Goal: Information Seeking & Learning: Check status

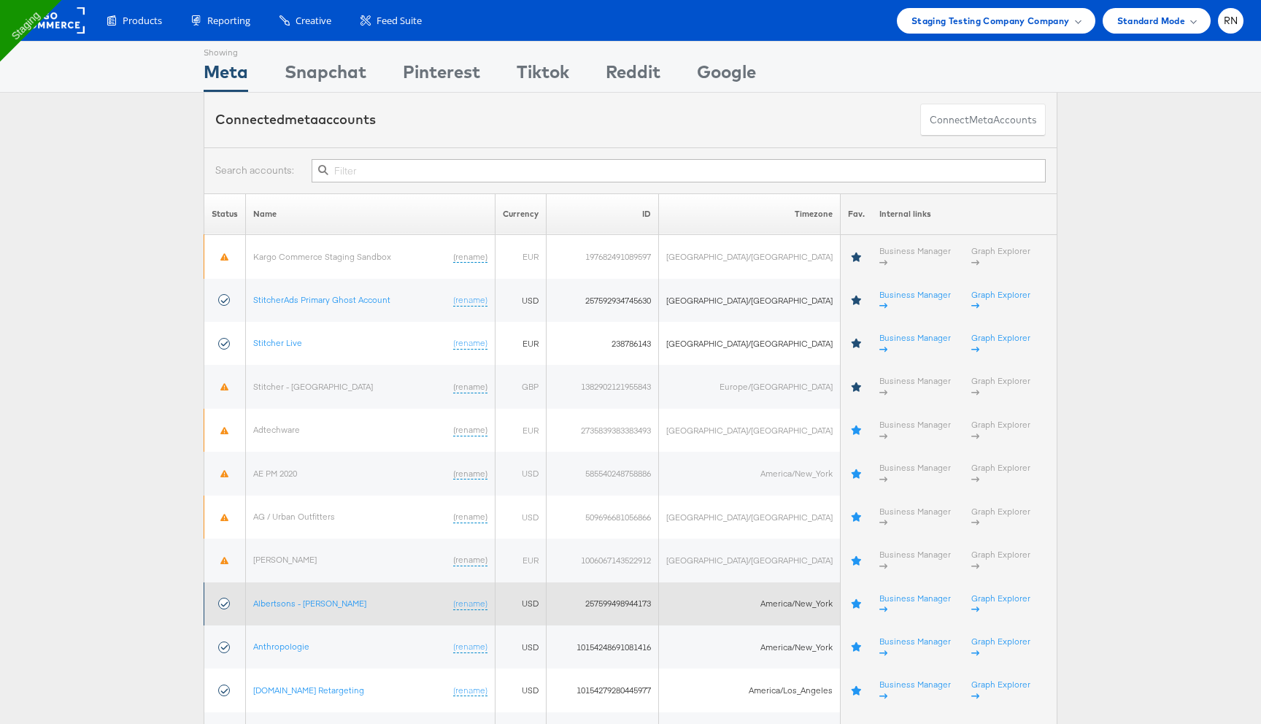
click at [303, 582] on td "Albertsons - Merkle (rename)" at bounding box center [371, 603] width 250 height 43
click at [304, 598] on link "Albertsons - [PERSON_NAME]" at bounding box center [309, 603] width 113 height 11
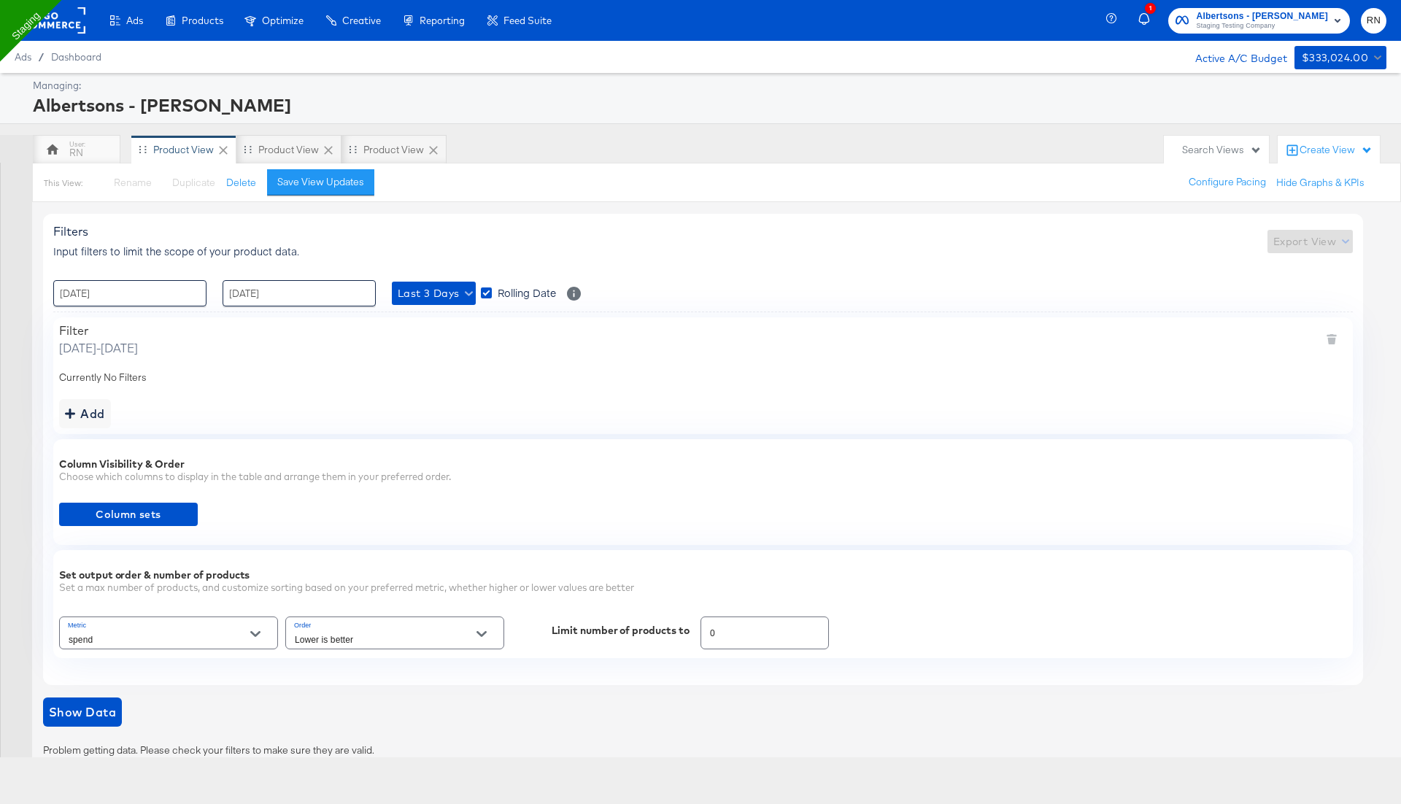
click at [69, 24] on rect at bounding box center [51, 20] width 67 height 26
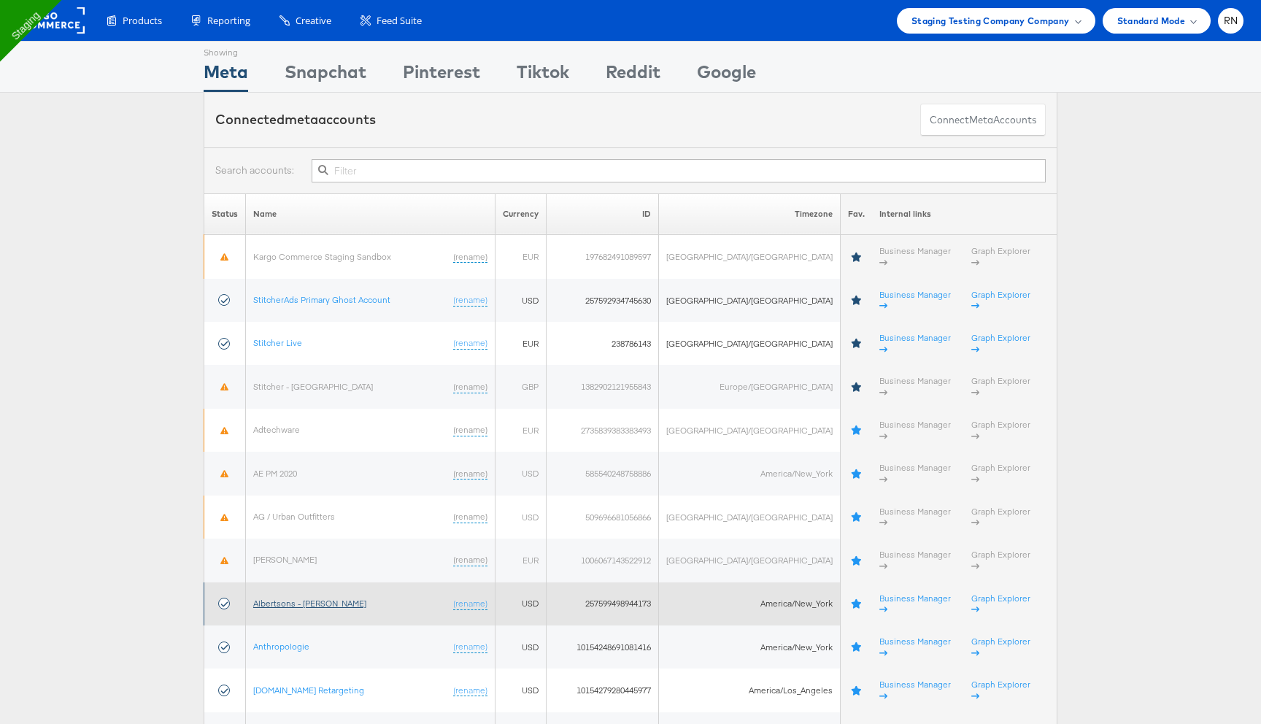
click at [298, 598] on link "Albertsons - [PERSON_NAME]" at bounding box center [309, 603] width 113 height 11
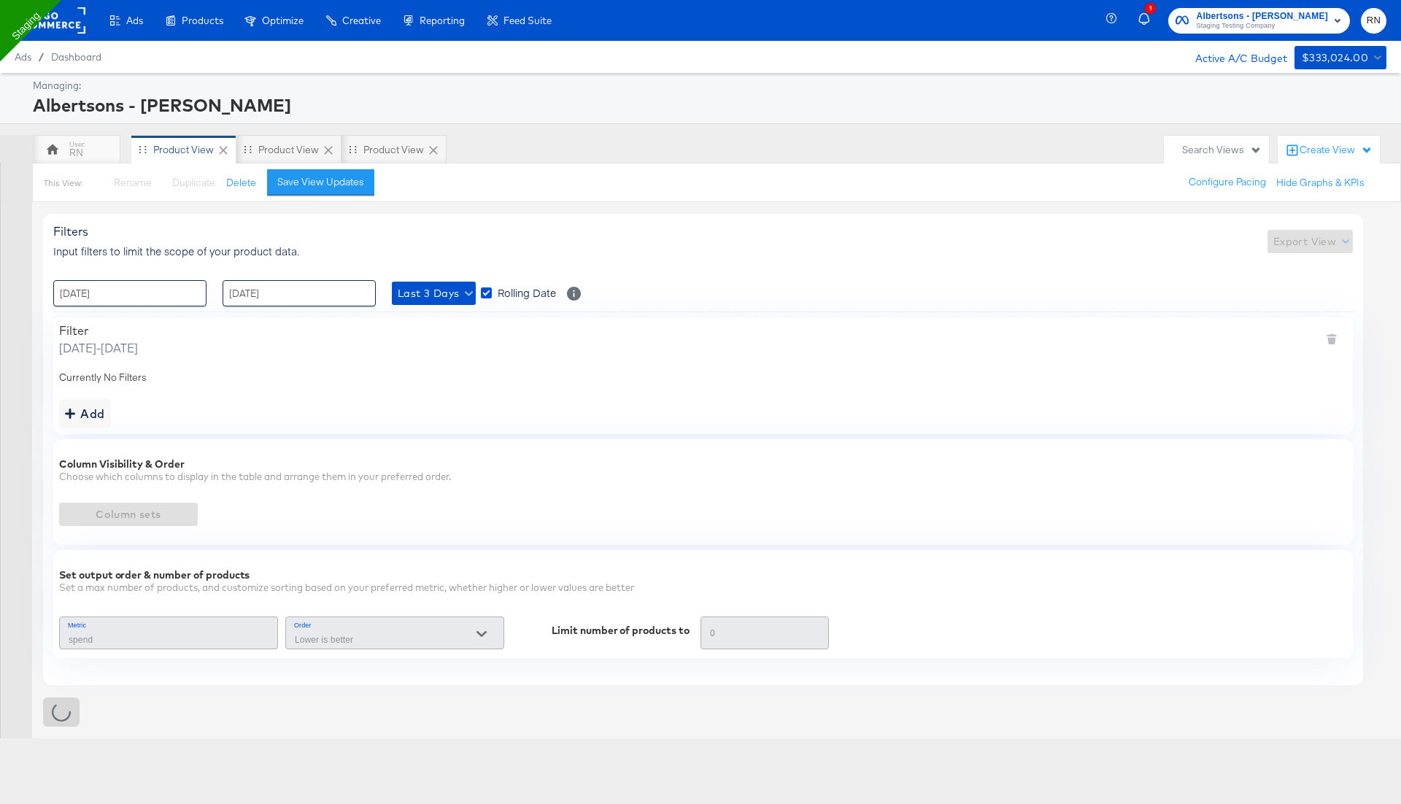
click at [64, 22] on rect at bounding box center [51, 20] width 67 height 26
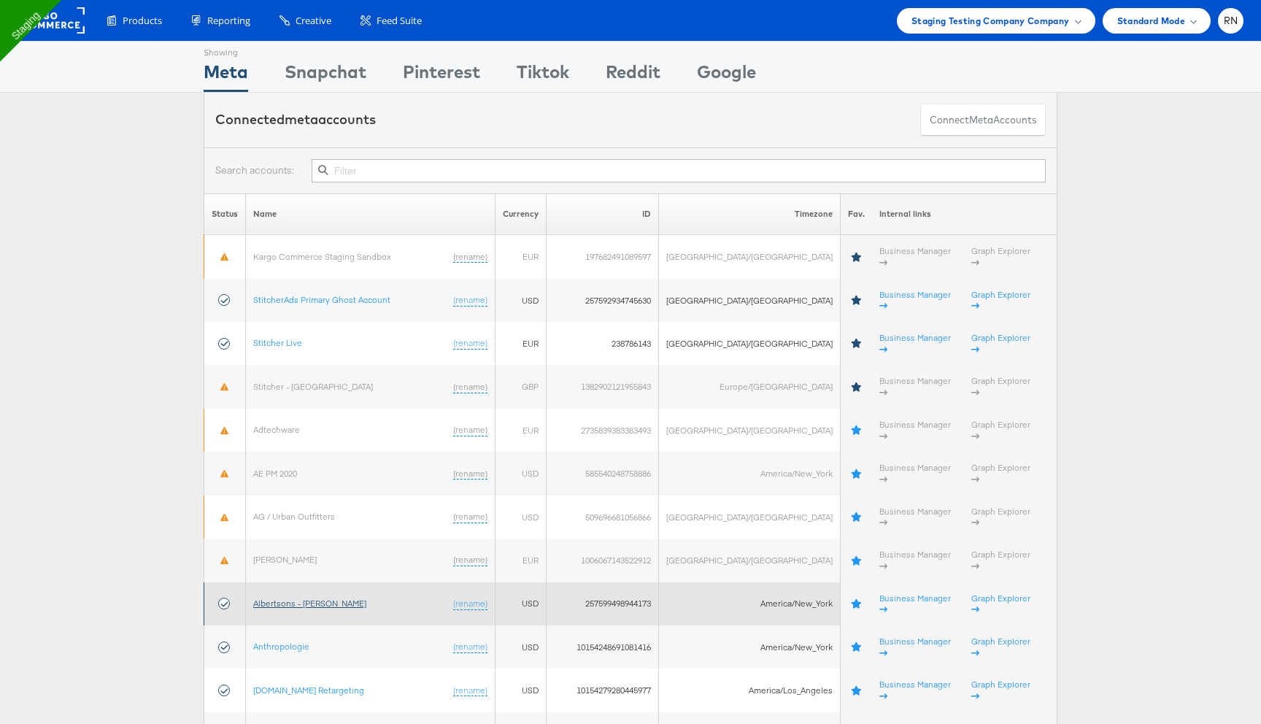
click at [321, 598] on link "Albertsons - [PERSON_NAME]" at bounding box center [309, 603] width 113 height 11
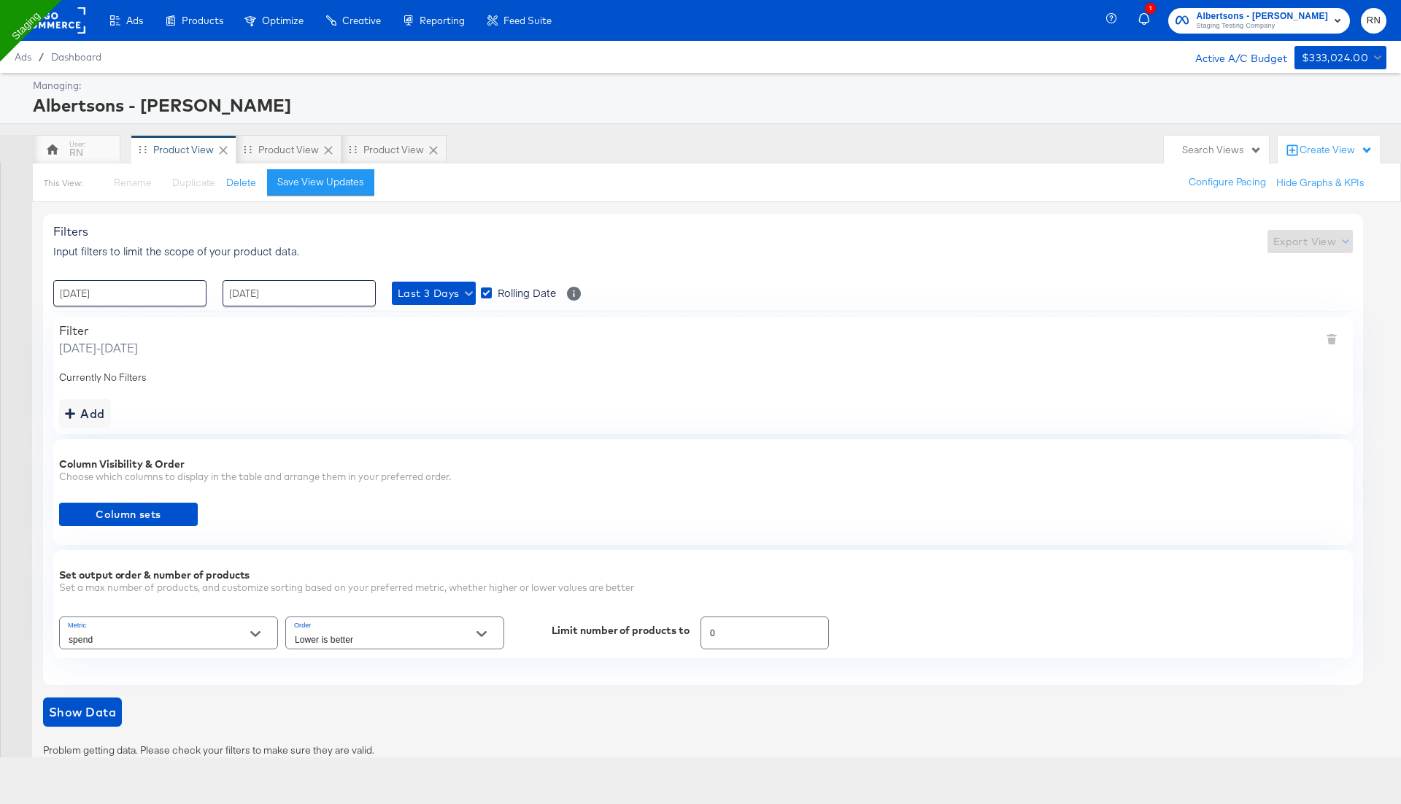
click at [161, 628] on div "spend" at bounding box center [168, 633] width 219 height 33
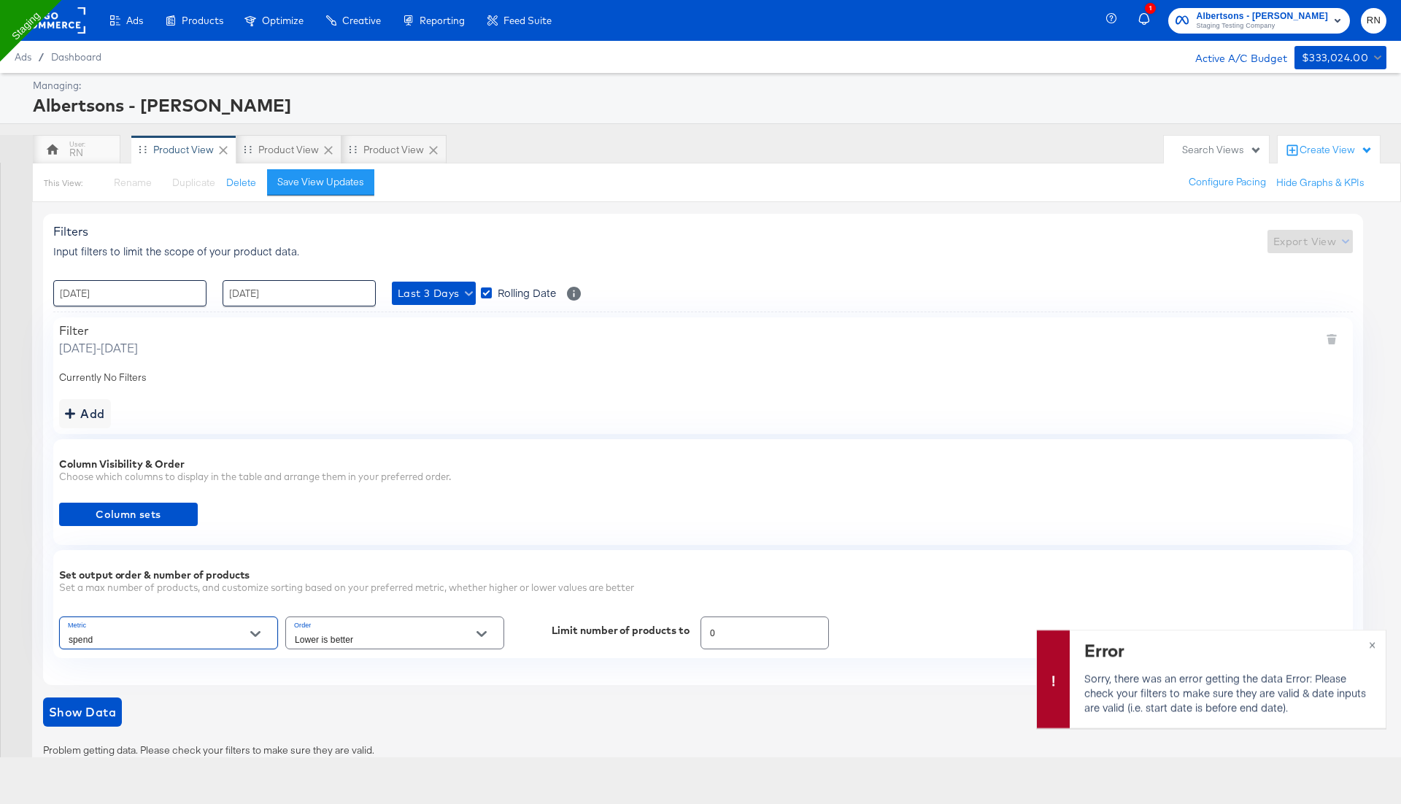
click at [168, 628] on div "spend" at bounding box center [168, 633] width 219 height 33
click at [214, 639] on input "spend" at bounding box center [157, 639] width 183 height 17
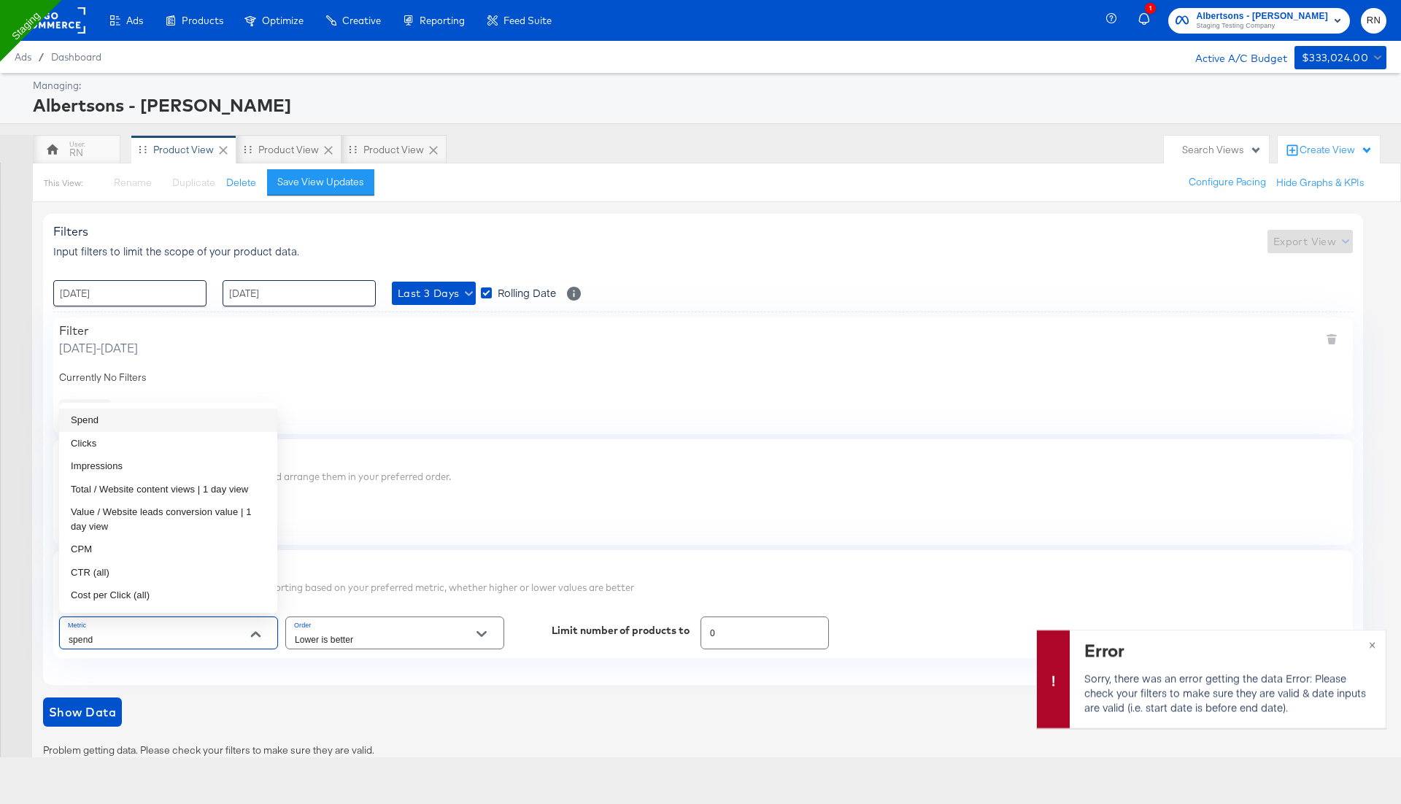
click at [150, 424] on li "Spend" at bounding box center [168, 420] width 218 height 23
type input "Spend"
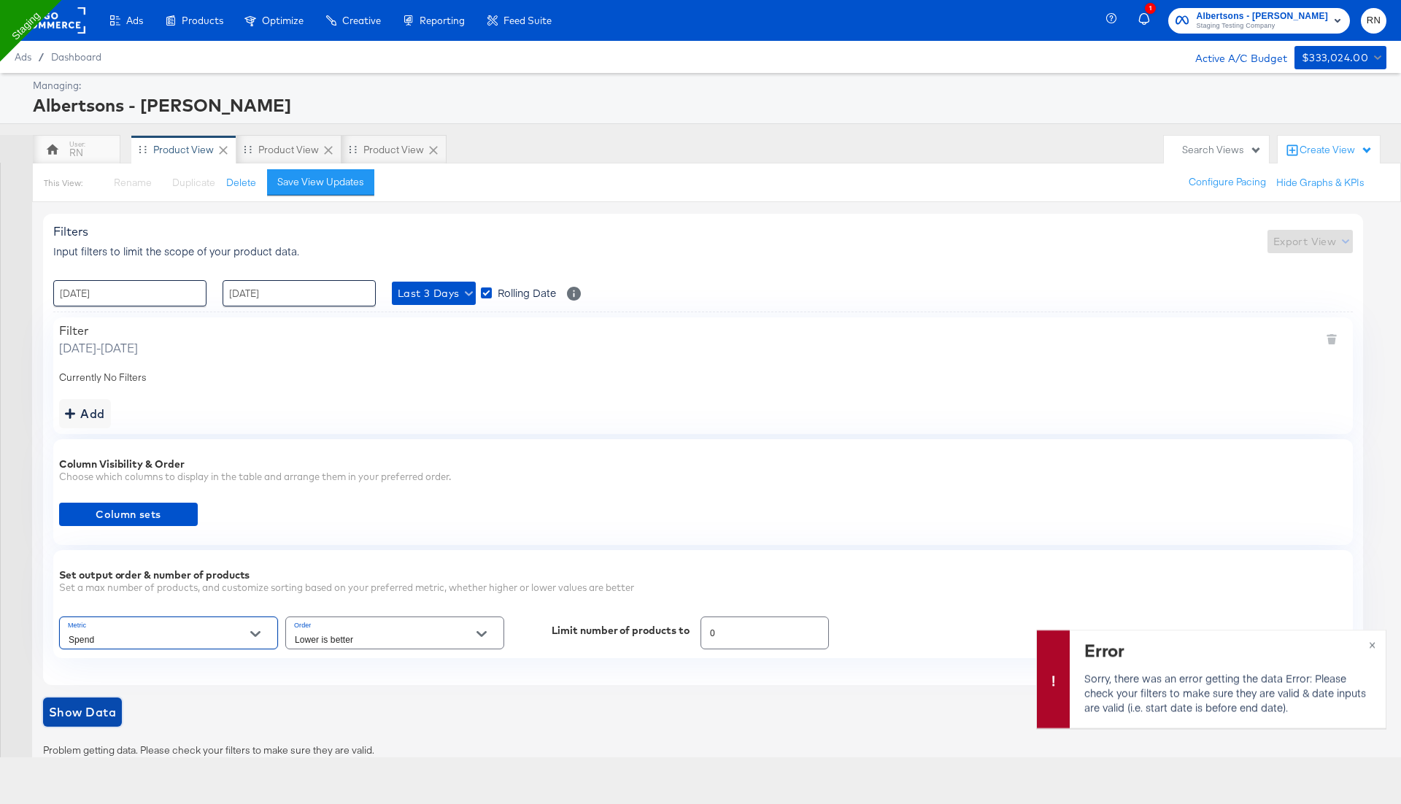
click at [76, 717] on span "Show Data" at bounding box center [82, 712] width 67 height 20
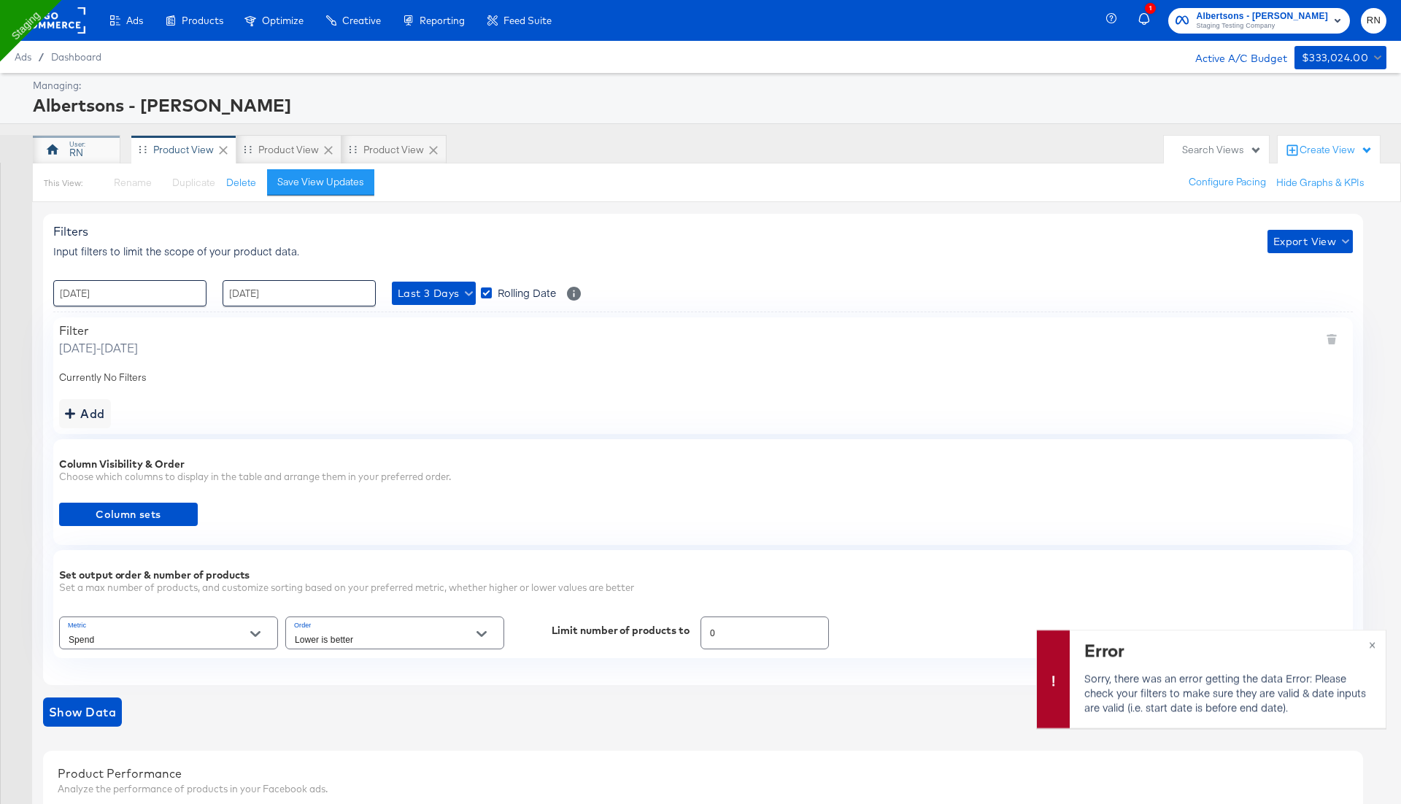
click at [96, 153] on div "RN" at bounding box center [77, 149] width 88 height 29
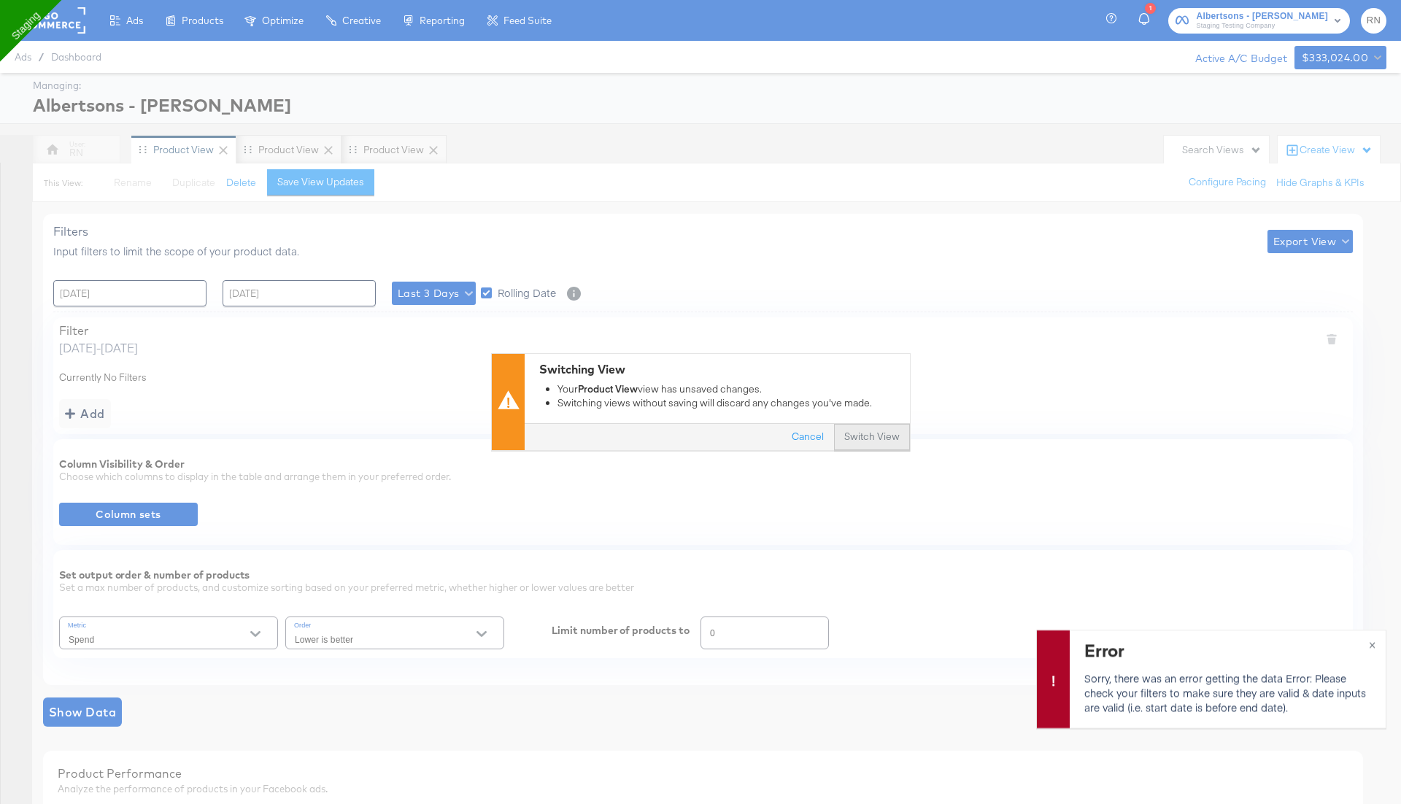
click at [859, 447] on button "Switch View" at bounding box center [872, 438] width 76 height 26
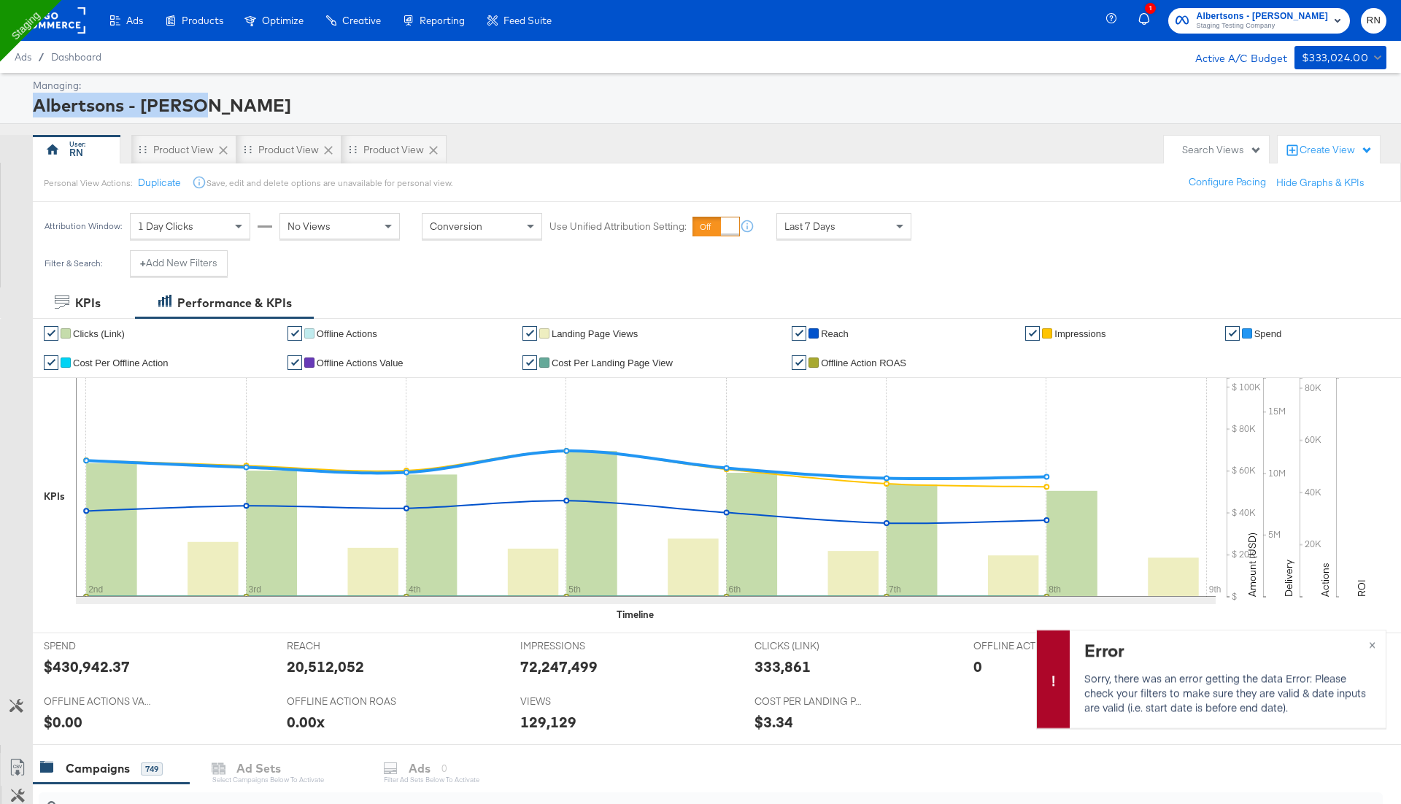
drag, startPoint x: 204, startPoint y: 111, endPoint x: 1, endPoint y: 112, distance: 203.6
click at [1, 112] on div "Managing: Albertsons - Merkle" at bounding box center [700, 98] width 1401 height 51
copy div "Albertsons - [PERSON_NAME]"
click at [73, 23] on rect at bounding box center [51, 20] width 67 height 26
